Goal: Find specific page/section: Find specific page/section

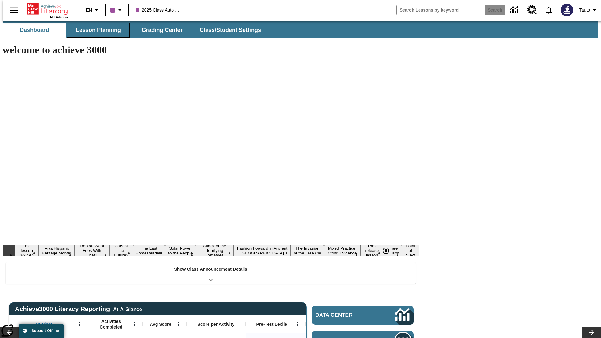
click at [96, 30] on button "Lesson Planning" at bounding box center [98, 30] width 63 height 15
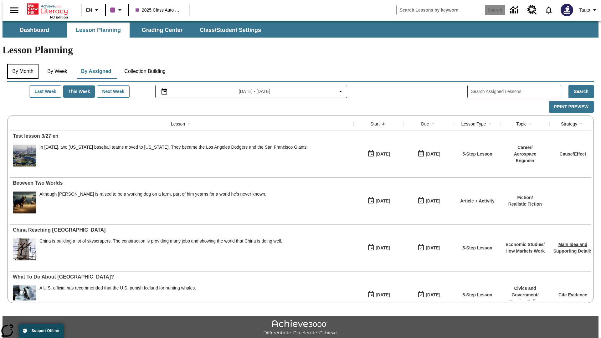
click at [21, 64] on button "By Month" at bounding box center [22, 71] width 31 height 15
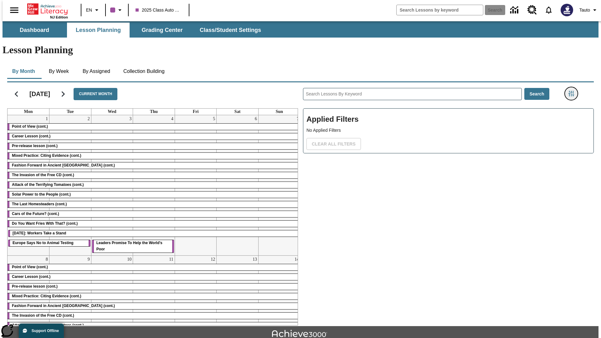
click at [573, 91] on icon "Filters Side menu" at bounding box center [572, 94] width 6 height 6
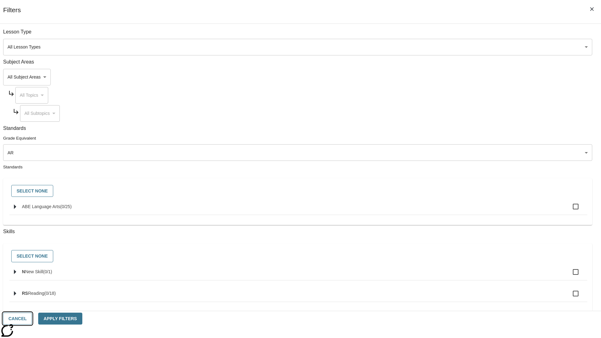
click at [32, 319] on button "Cancel" at bounding box center [17, 319] width 29 height 12
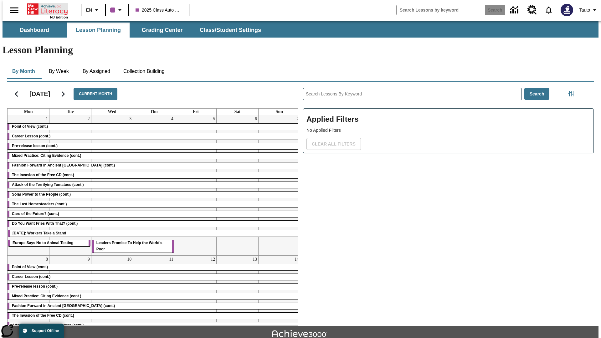
click at [45, 8] on icon "Home" at bounding box center [48, 9] width 42 height 13
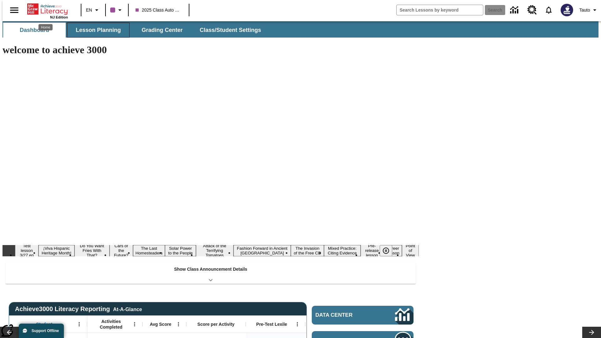
click at [96, 30] on button "Lesson Planning" at bounding box center [98, 30] width 63 height 15
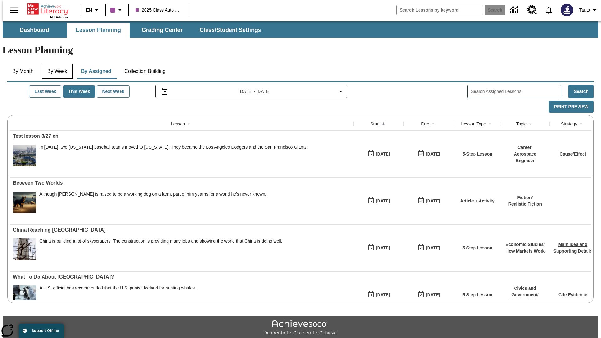
click at [56, 64] on button "By Week" at bounding box center [57, 71] width 31 height 15
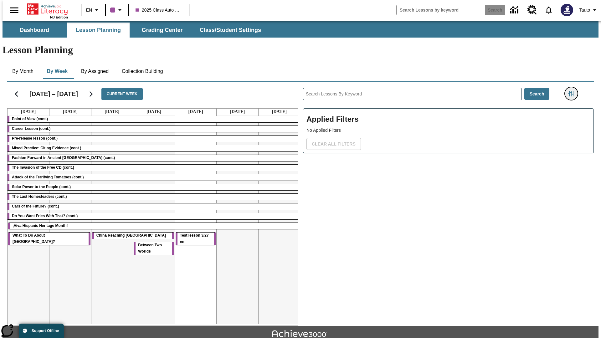
click at [573, 91] on icon "Filters Side menu" at bounding box center [572, 94] width 6 height 6
